Goal: Navigation & Orientation: Understand site structure

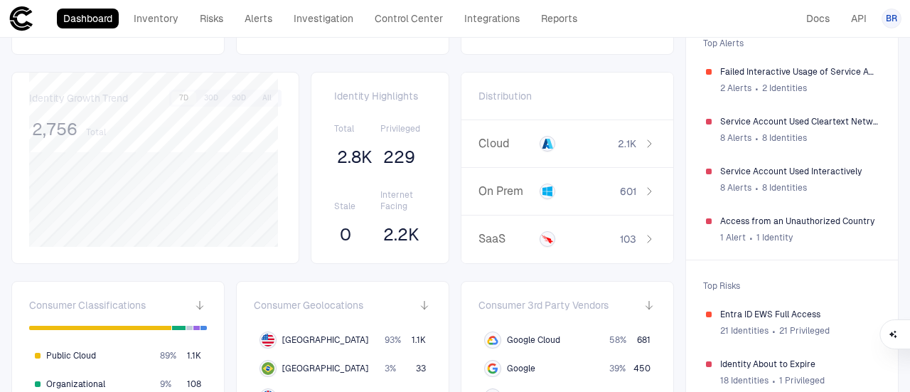
scroll to position [100, 0]
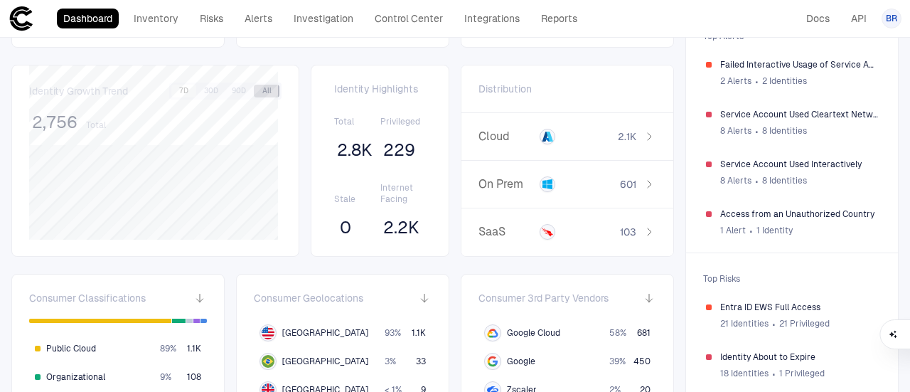
click at [261, 93] on button "All" at bounding box center [267, 91] width 26 height 13
click at [182, 95] on button "7D" at bounding box center [183, 91] width 25 height 13
click at [211, 90] on button "30D" at bounding box center [211, 91] width 26 height 13
click at [182, 92] on button "7D" at bounding box center [183, 91] width 25 height 13
click at [256, 92] on button "All" at bounding box center [267, 91] width 26 height 13
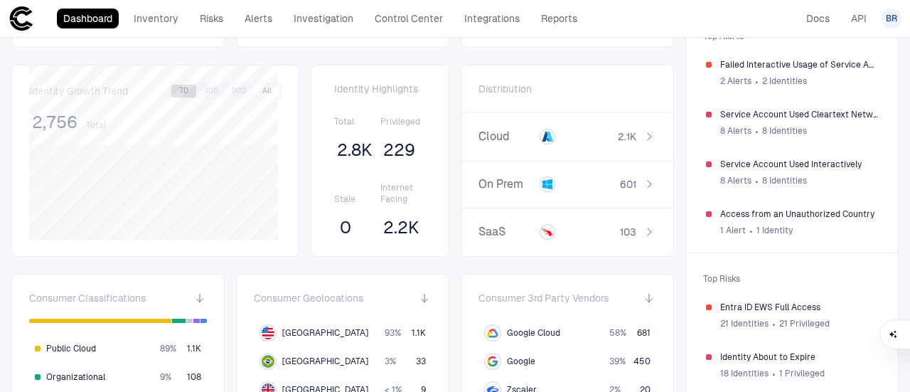
click at [178, 89] on button "7D" at bounding box center [183, 91] width 25 height 13
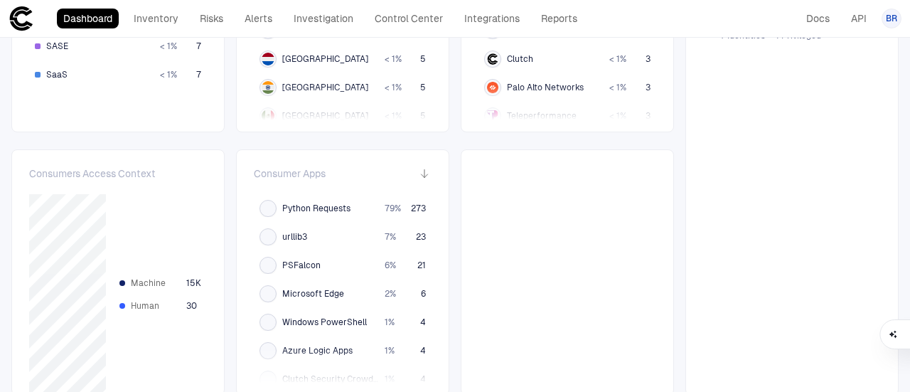
scroll to position [500, 0]
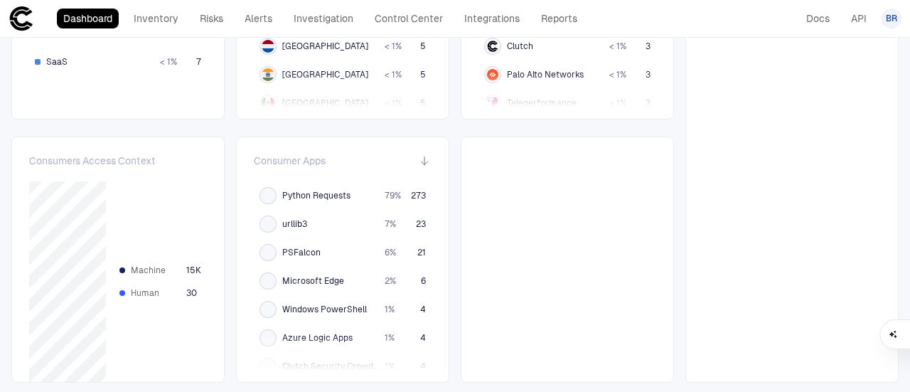
click at [208, 193] on div "Consumers Access Context Machine 15K Human 30" at bounding box center [117, 260] width 213 height 246
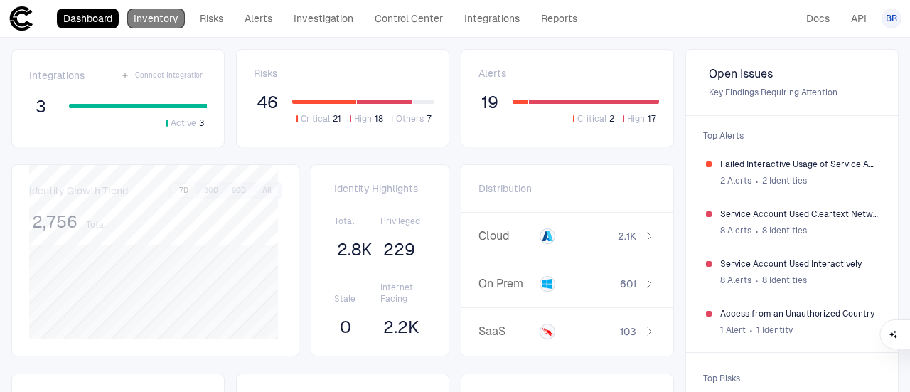
click at [157, 12] on link "Inventory" at bounding box center [156, 19] width 58 height 20
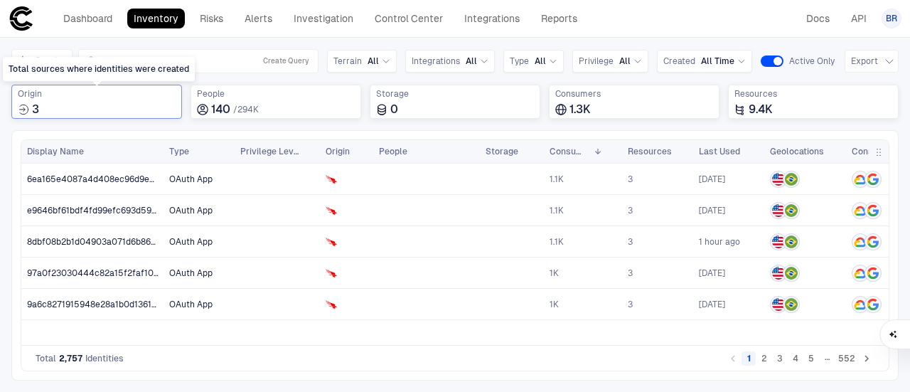
click at [30, 98] on span "Origin" at bounding box center [97, 93] width 158 height 11
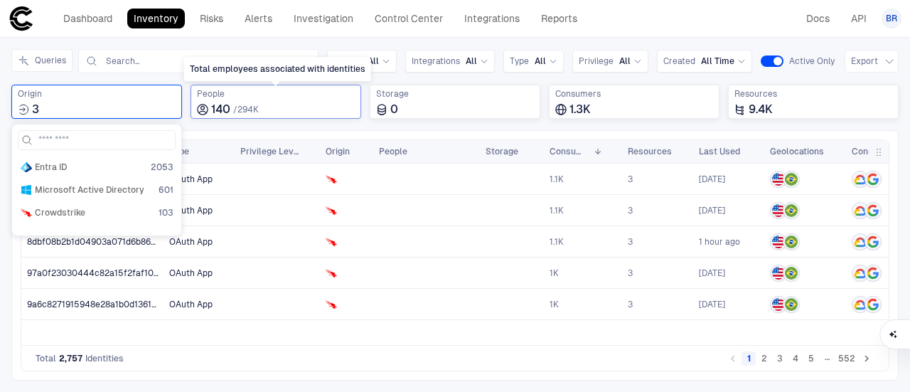
click at [270, 102] on div "140 / 294K" at bounding box center [276, 109] width 158 height 14
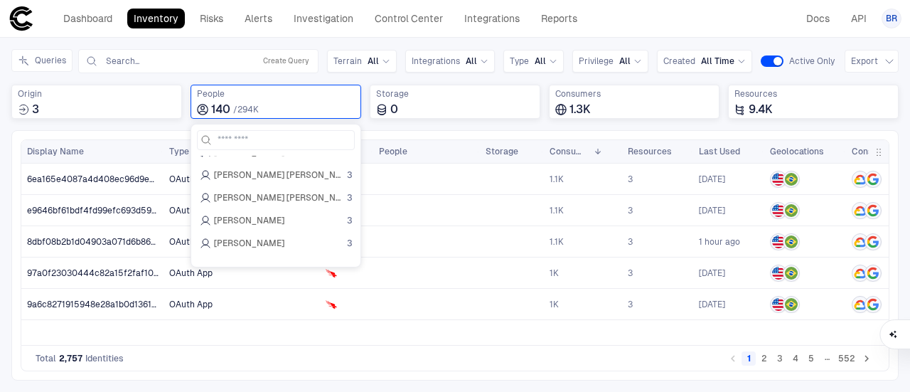
scroll to position [312, 0]
click at [580, 116] on div "Consumers 1.3K" at bounding box center [634, 102] width 171 height 34
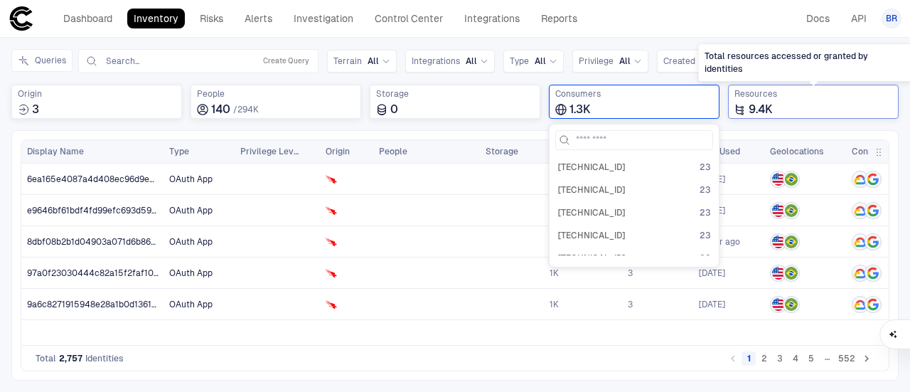
click at [821, 95] on span "Resources" at bounding box center [814, 93] width 158 height 11
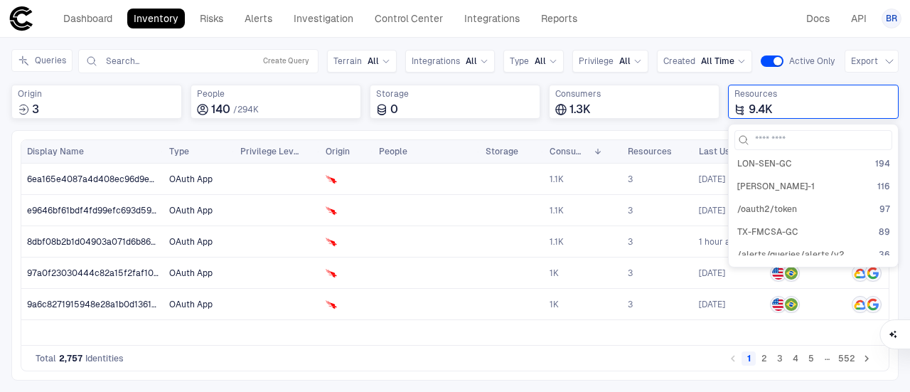
scroll to position [27, 0]
click at [216, 21] on link "Risks" at bounding box center [211, 19] width 36 height 20
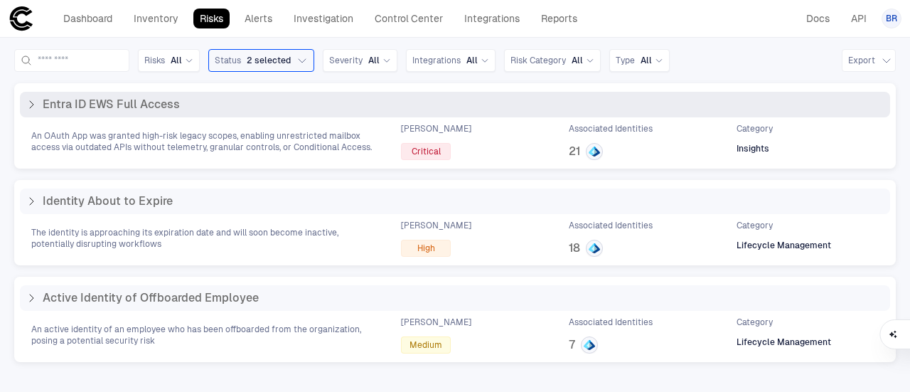
click at [37, 106] on div "Entra ID EWS Full Access" at bounding box center [103, 104] width 154 height 14
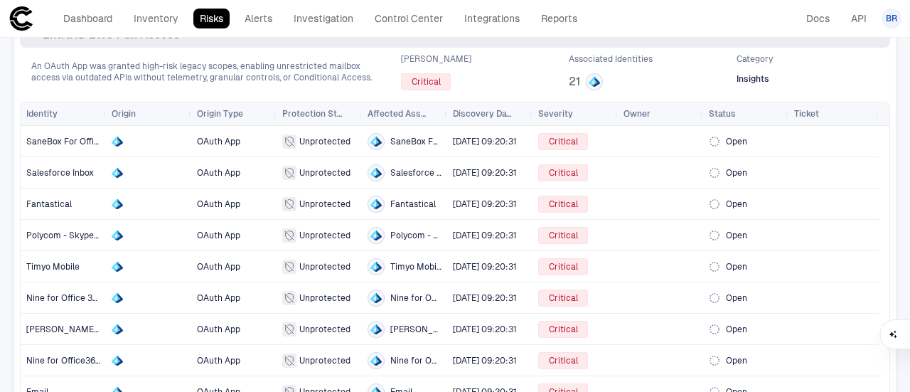
scroll to position [71, 0]
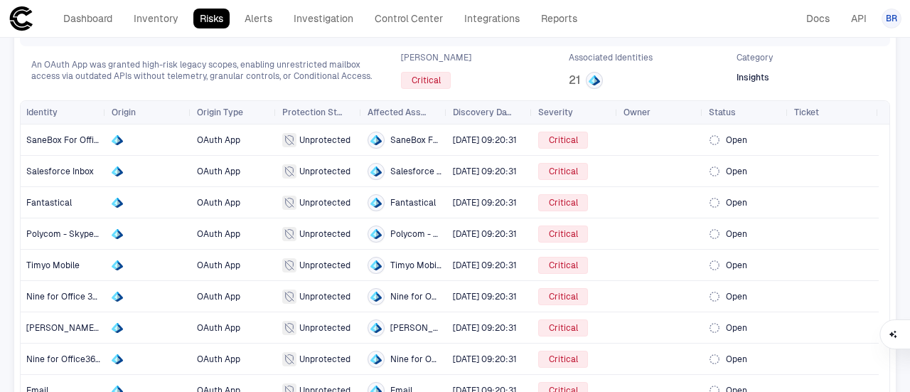
click at [254, 1] on header "Dashboard Inventory Risks Alerts Investigation Control Center Integrations Repo…" at bounding box center [455, 19] width 910 height 38
click at [248, 16] on link "Alerts" at bounding box center [258, 19] width 41 height 20
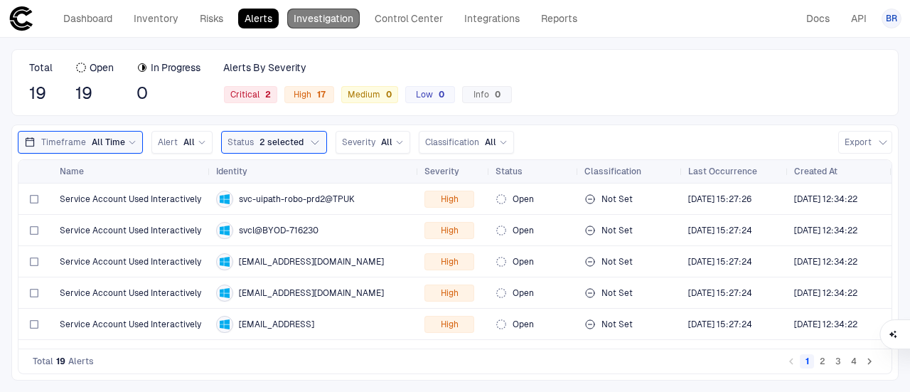
click at [341, 23] on link "Investigation" at bounding box center [323, 19] width 73 height 20
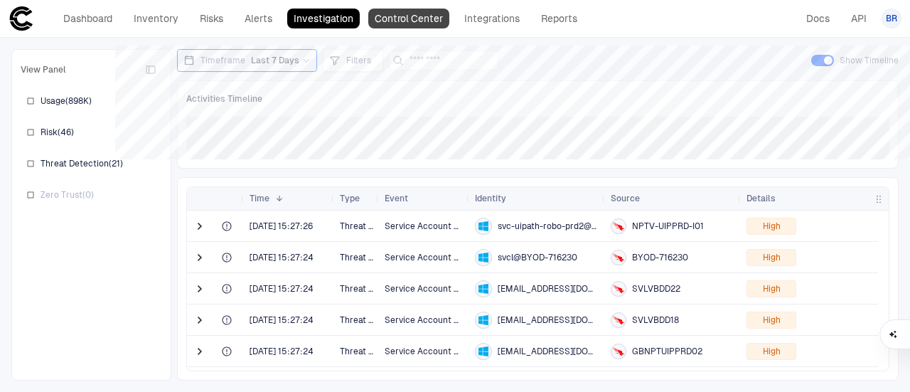
click at [425, 25] on link "Control Center" at bounding box center [408, 19] width 81 height 20
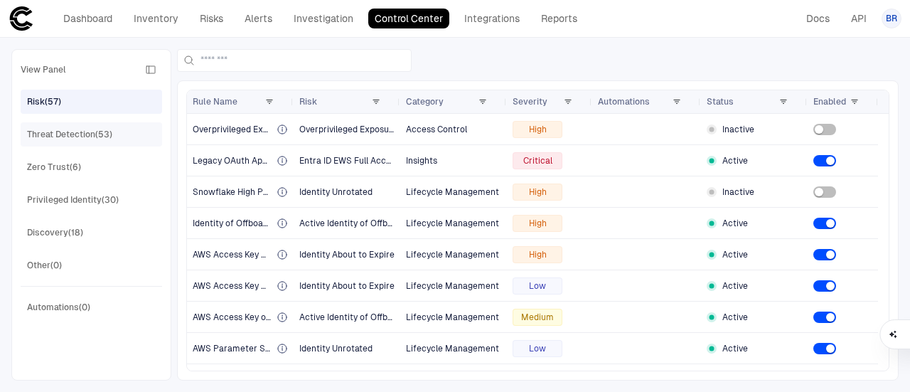
click at [86, 122] on div "Threat Detection (53)" at bounding box center [92, 134] width 142 height 24
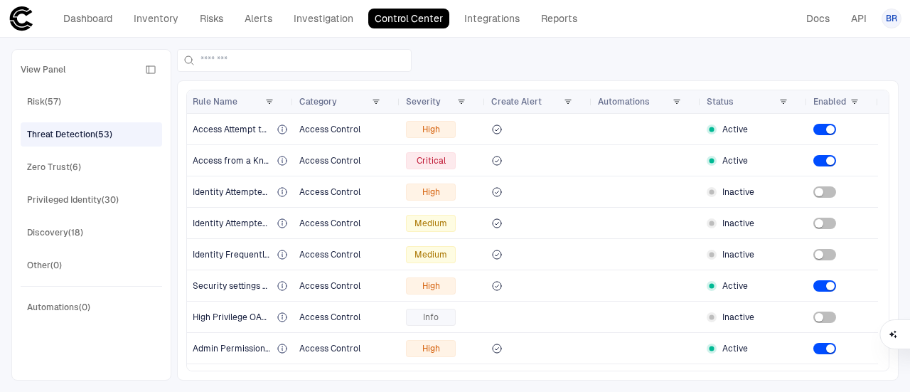
click at [86, 122] on div "Threat Detection (53)" at bounding box center [92, 134] width 142 height 24
click at [88, 159] on div "Zero Trust (6)" at bounding box center [93, 167] width 132 height 23
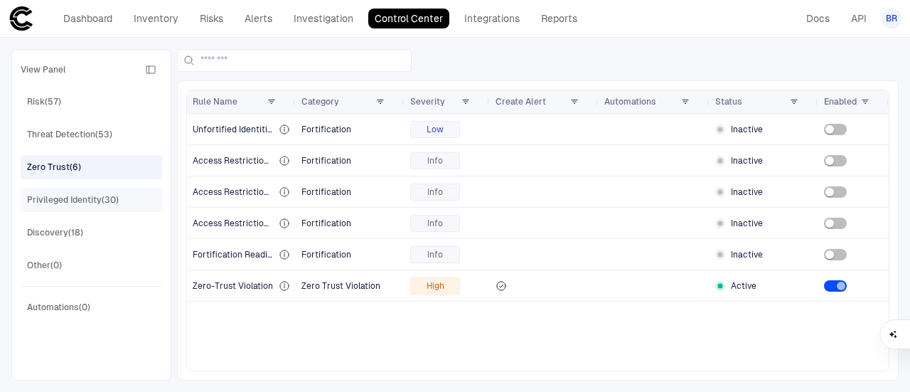
click at [132, 203] on div "Privileged Identity (30)" at bounding box center [93, 199] width 132 height 23
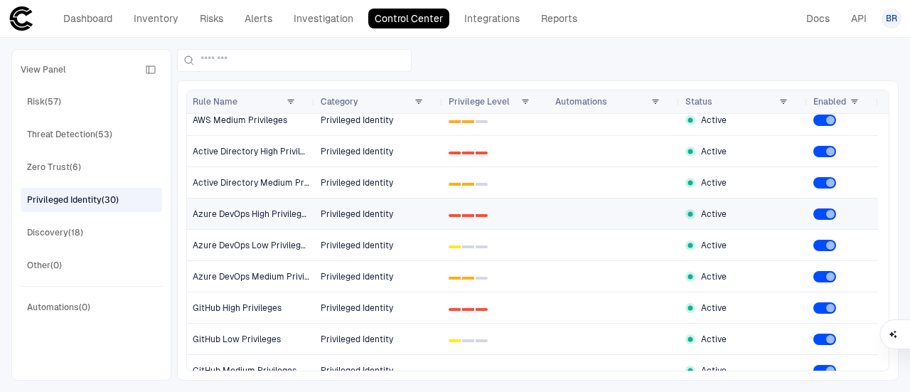
scroll to position [386, 0]
click at [110, 230] on div "Discovery (18)" at bounding box center [93, 232] width 132 height 23
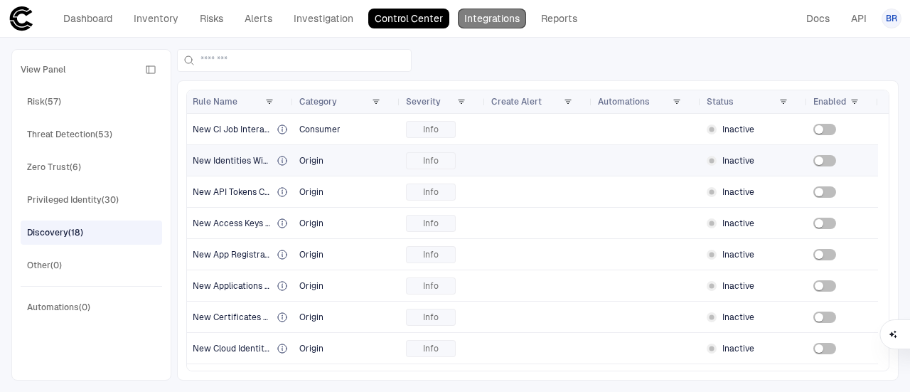
click at [498, 19] on link "Integrations" at bounding box center [492, 19] width 68 height 20
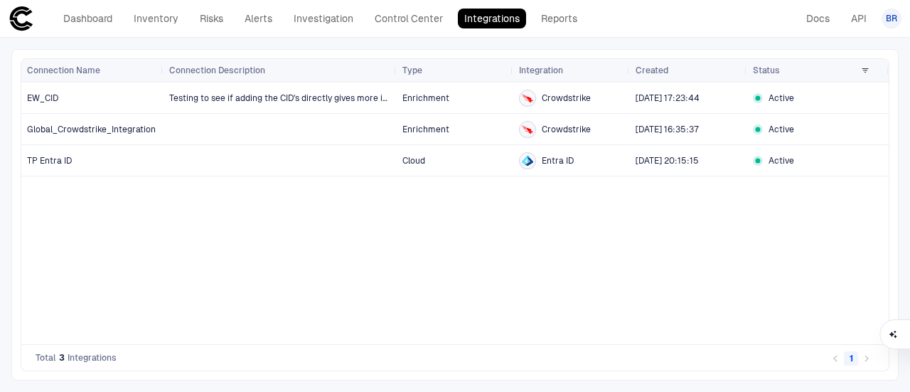
click at [562, 4] on header "Dashboard Inventory Risks Alerts Investigation Control Center Integrations Repo…" at bounding box center [455, 19] width 910 height 38
click at [567, 22] on link "Reports" at bounding box center [559, 19] width 49 height 20
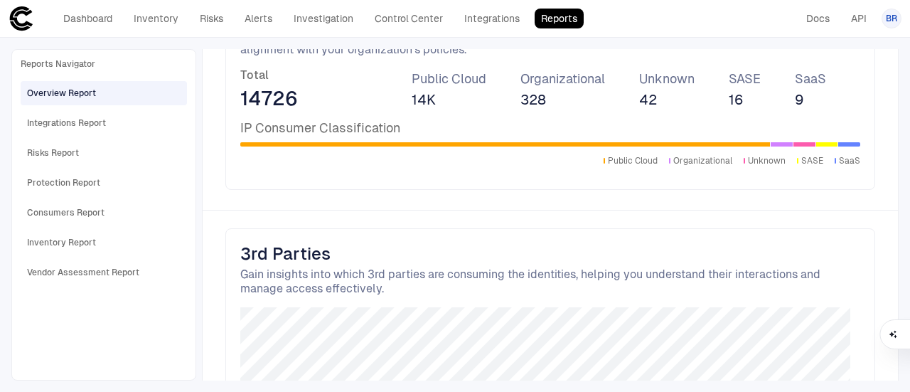
scroll to position [2298, 0]
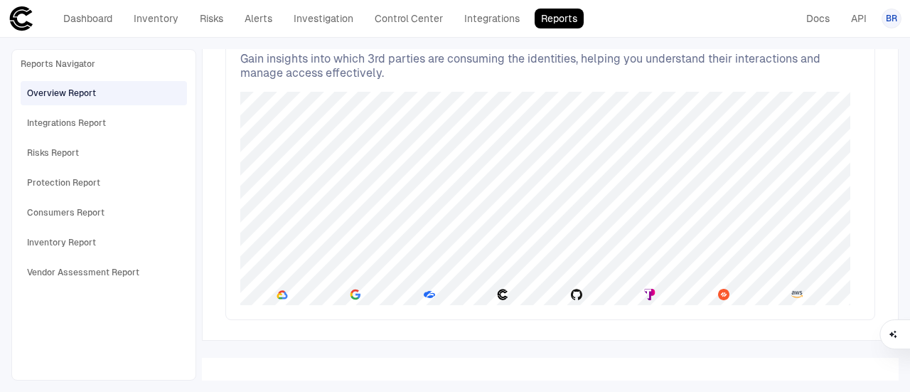
click at [65, 135] on div "Overview Report Integrations Report Risks Report Protection Report Consumers Re…" at bounding box center [104, 181] width 166 height 206
click at [98, 127] on div "Integrations Report" at bounding box center [66, 123] width 79 height 13
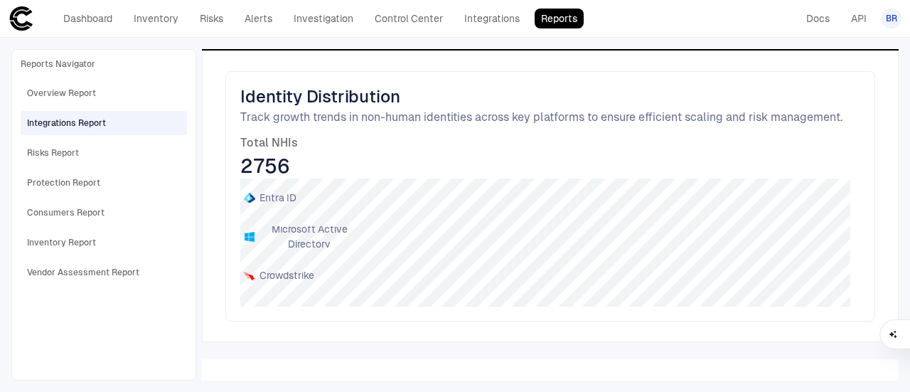
scroll to position [0, 0]
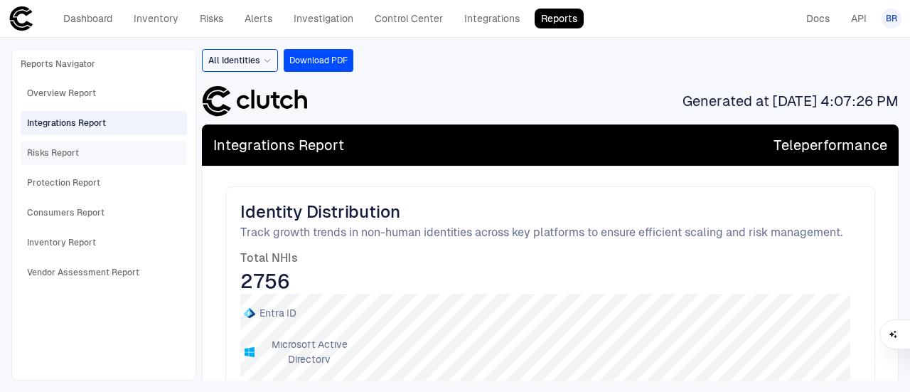
click at [122, 159] on div "Risks Report" at bounding box center [105, 153] width 156 height 23
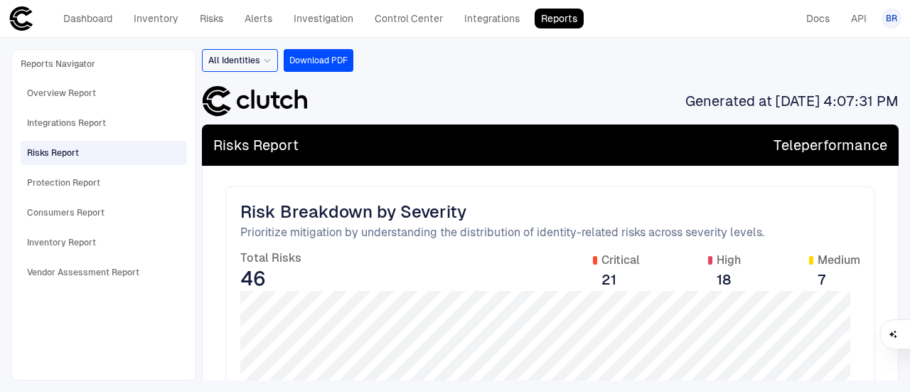
click at [122, 159] on div "Risks Report" at bounding box center [105, 153] width 156 height 23
click at [118, 177] on div "Protection Report" at bounding box center [105, 182] width 156 height 23
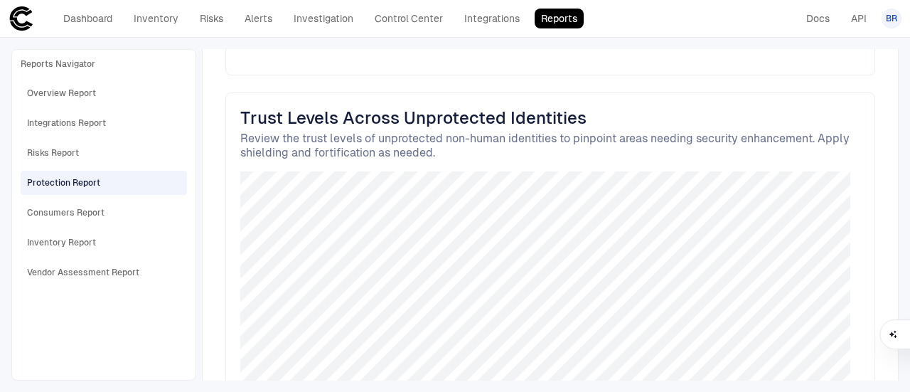
scroll to position [392, 0]
click at [127, 215] on div "Consumers Report" at bounding box center [105, 212] width 156 height 23
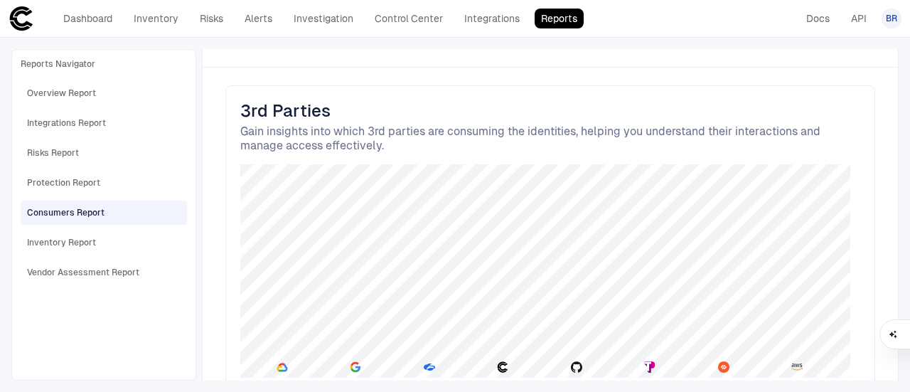
scroll to position [1171, 0]
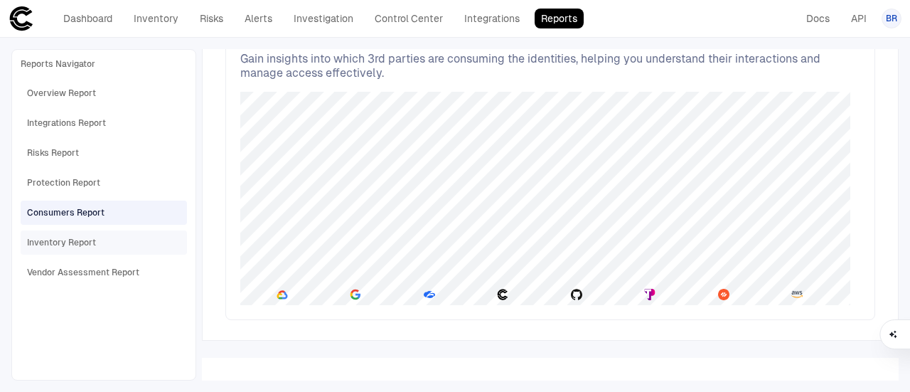
click at [112, 241] on div "Inventory Report" at bounding box center [105, 242] width 156 height 23
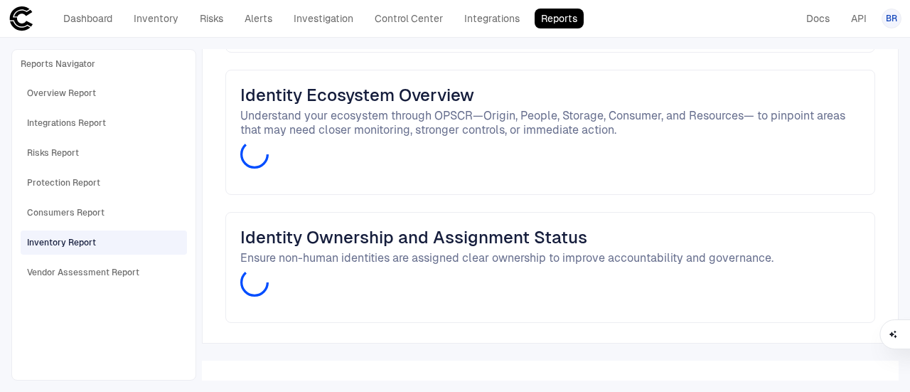
scroll to position [646, 0]
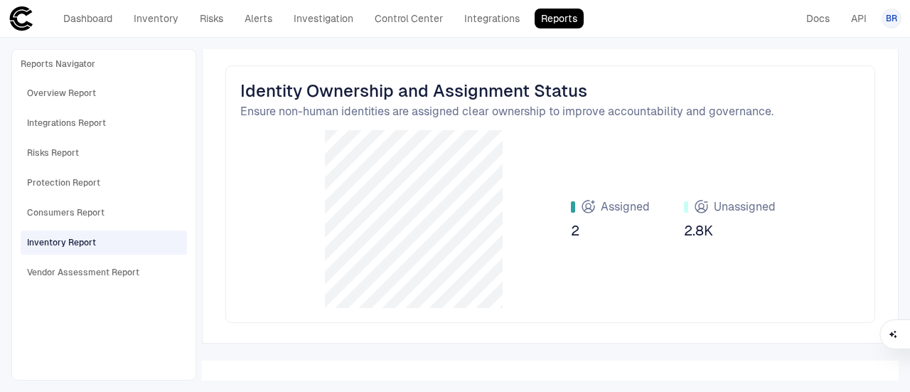
click at [910, 144] on div "Reports Navigator Overview Report Integrations Report Risks Report Protection R…" at bounding box center [455, 215] width 910 height 354
click at [110, 270] on div "Vendor Assessment Report" at bounding box center [83, 272] width 112 height 13
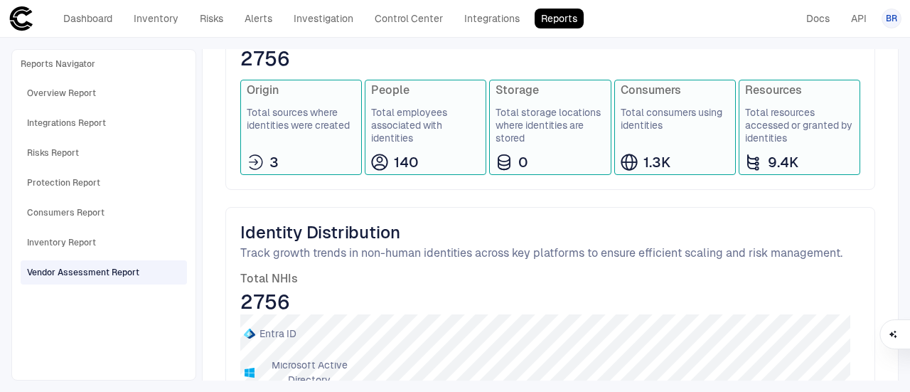
scroll to position [0, 0]
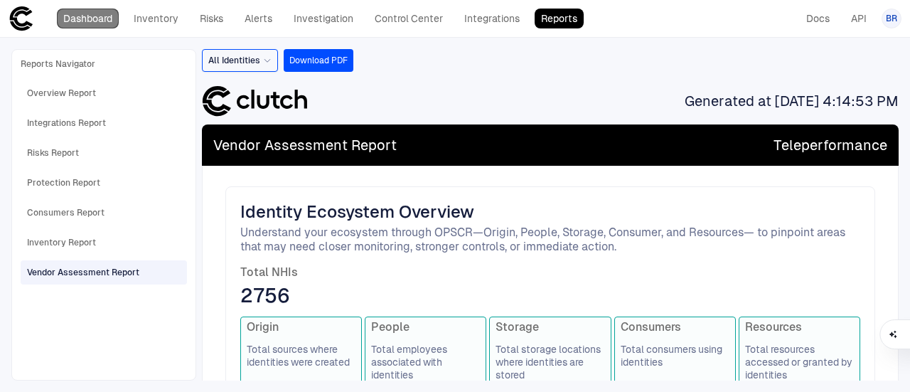
click at [68, 22] on link "Dashboard" at bounding box center [88, 19] width 62 height 20
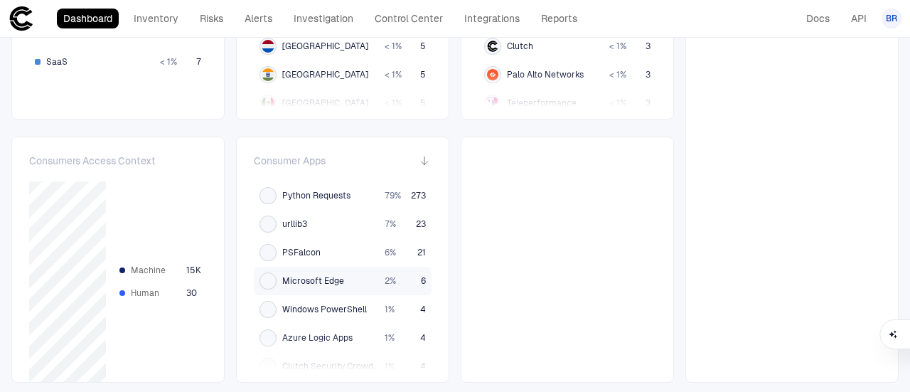
scroll to position [235, 0]
